Goal: Task Accomplishment & Management: Manage account settings

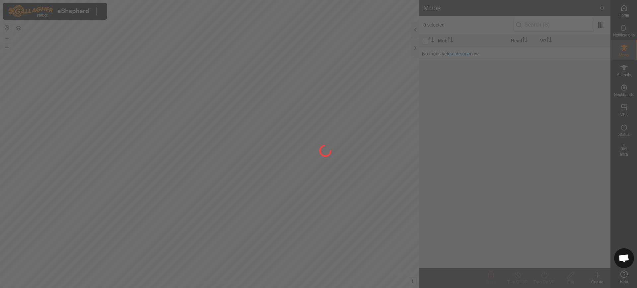
scroll to position [529, 0]
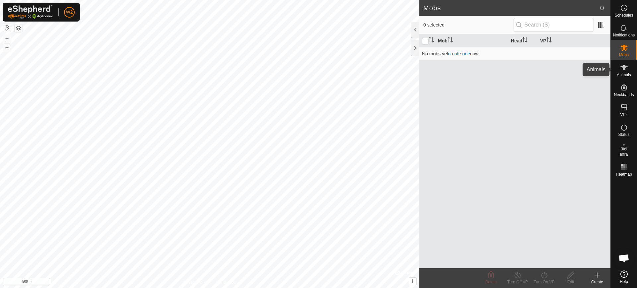
click at [635, 68] on div "Animals" at bounding box center [624, 70] width 26 height 20
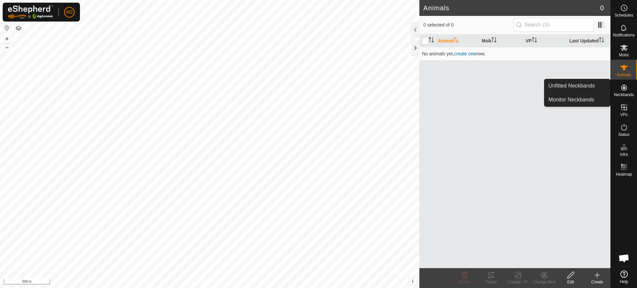
drag, startPoint x: 626, startPoint y: 81, endPoint x: 627, endPoint y: 87, distance: 6.1
click at [627, 87] on icon at bounding box center [624, 88] width 8 height 8
click at [599, 82] on link "Unfitted Neckbands" at bounding box center [578, 85] width 66 height 13
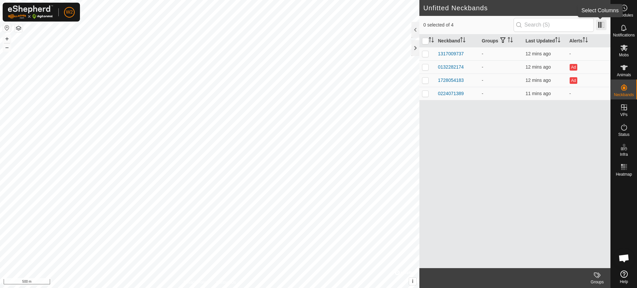
click at [601, 26] on span at bounding box center [601, 25] width 11 height 11
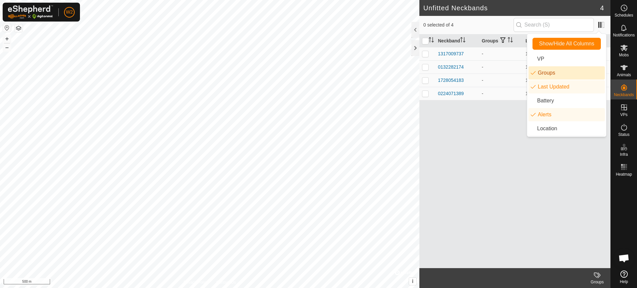
click at [566, 74] on li "Groups" at bounding box center [567, 72] width 76 height 13
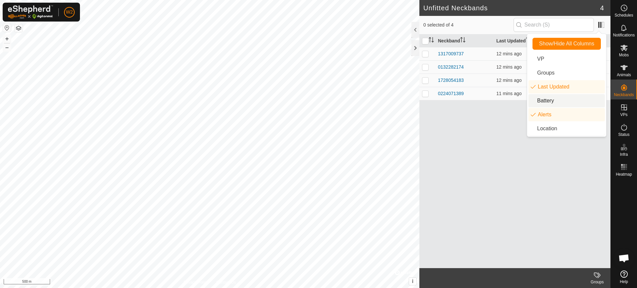
click at [562, 100] on li "Battery" at bounding box center [567, 100] width 76 height 13
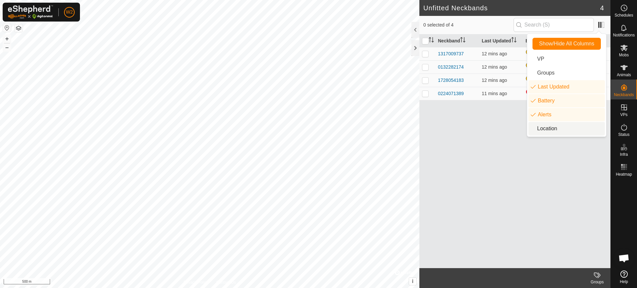
click at [514, 136] on div "Neckband Last Updated Battery Alerts 1317009737 12 mins ago - 0132282174 12 min…" at bounding box center [514, 152] width 191 height 234
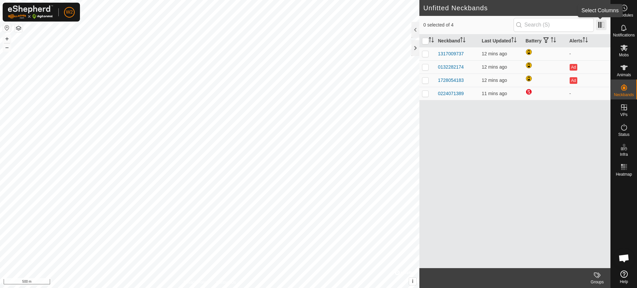
click at [601, 24] on span at bounding box center [601, 25] width 11 height 11
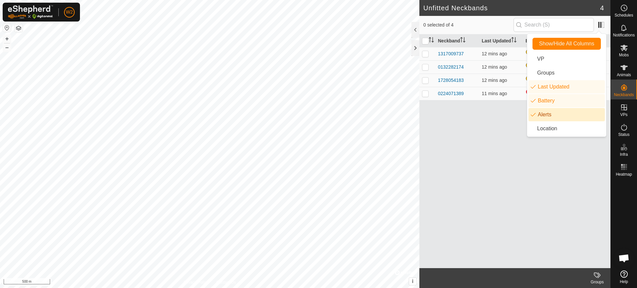
click at [559, 111] on li "Alerts" at bounding box center [567, 114] width 76 height 13
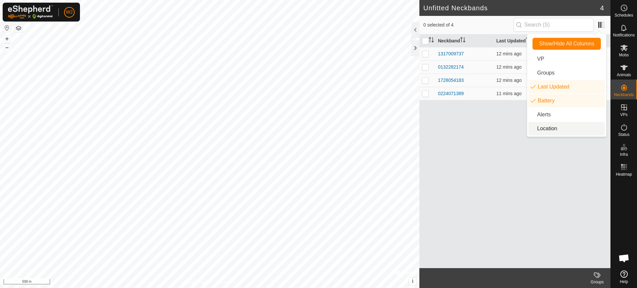
click at [494, 150] on div "Neckband Last Updated Battery 1317009737 12 mins ago 0132282174 12 mins ago 172…" at bounding box center [514, 152] width 191 height 234
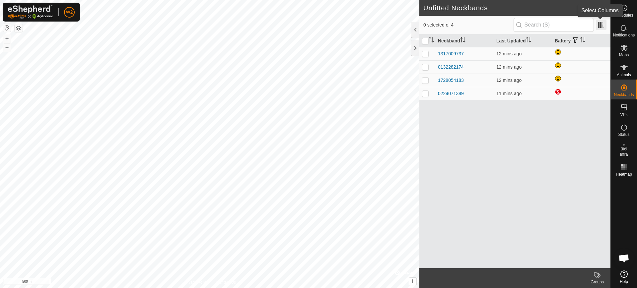
click at [598, 21] on span at bounding box center [601, 25] width 11 height 11
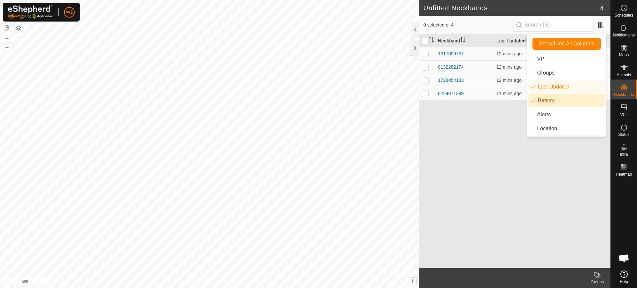
click at [553, 100] on li "Battery" at bounding box center [567, 100] width 76 height 13
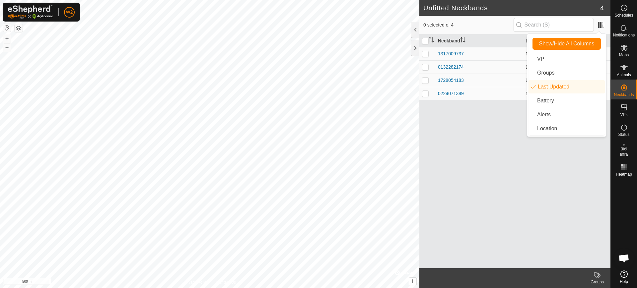
click at [464, 122] on div "Neckband Last Updated 1317009737 12 mins ago 0132282174 12 mins ago 1728054183 …" at bounding box center [514, 152] width 191 height 234
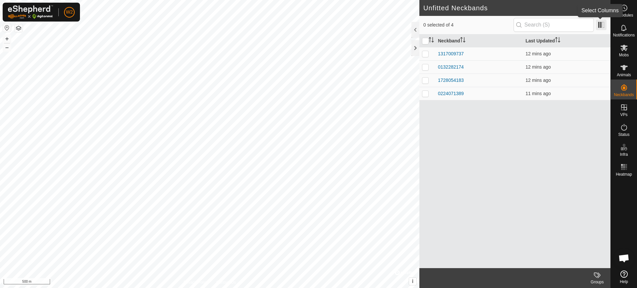
click at [600, 20] on span at bounding box center [601, 25] width 11 height 11
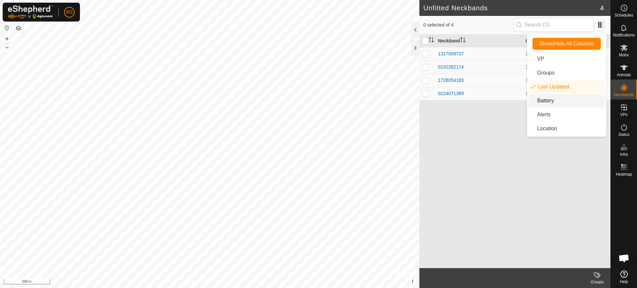
click at [571, 106] on li "Battery" at bounding box center [567, 100] width 76 height 13
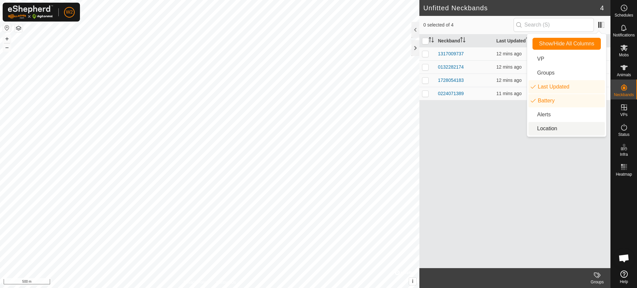
click at [489, 152] on div "Neckband Last Updated Battery 1317009737 12 mins ago 0132282174 12 mins ago 172…" at bounding box center [514, 152] width 191 height 234
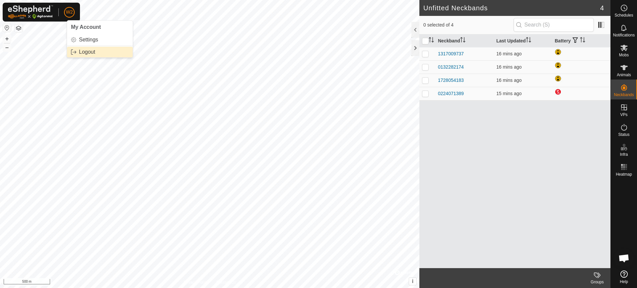
click at [86, 49] on link "Logout" at bounding box center [100, 52] width 66 height 11
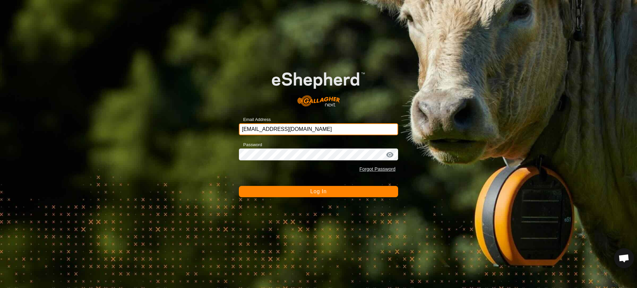
drag, startPoint x: 327, startPoint y: 131, endPoint x: 187, endPoint y: 136, distance: 139.1
click at [187, 136] on div "Email Address [EMAIL_ADDRESS][DOMAIN_NAME] Password Forgot Password Log In" at bounding box center [318, 144] width 637 height 288
type input "[EMAIL_ADDRESS][DOMAIN_NAME]"
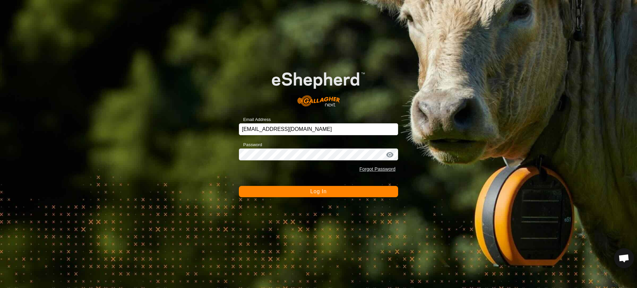
click at [311, 189] on span "Log In" at bounding box center [318, 192] width 16 height 6
